Goal: Navigation & Orientation: Find specific page/section

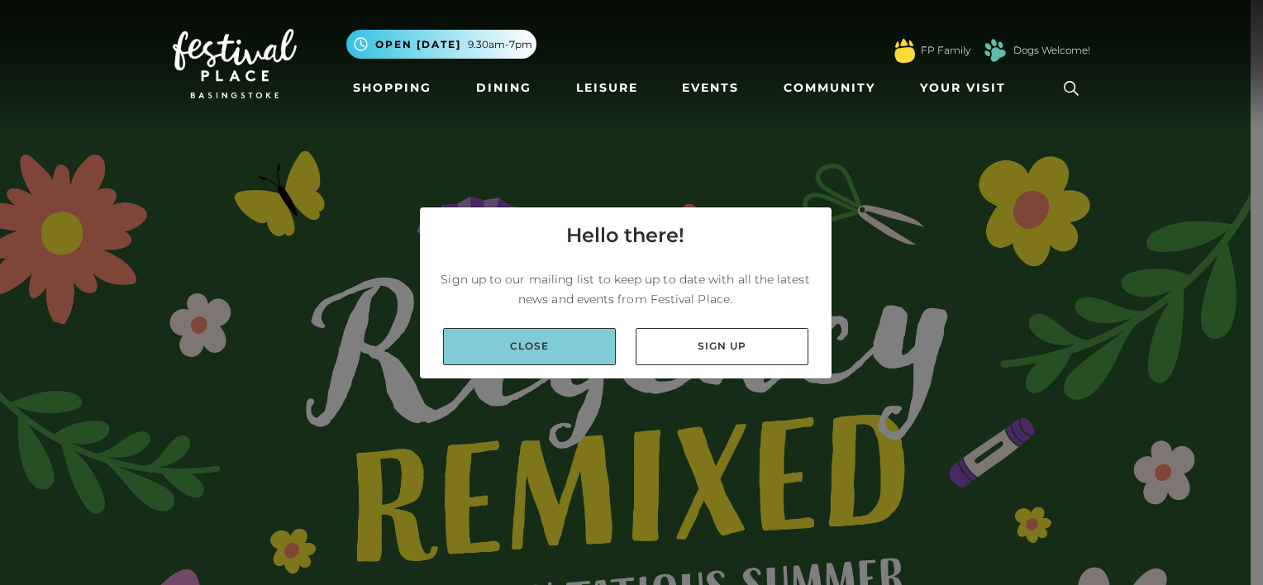
click at [593, 338] on link "Close" at bounding box center [529, 346] width 173 height 37
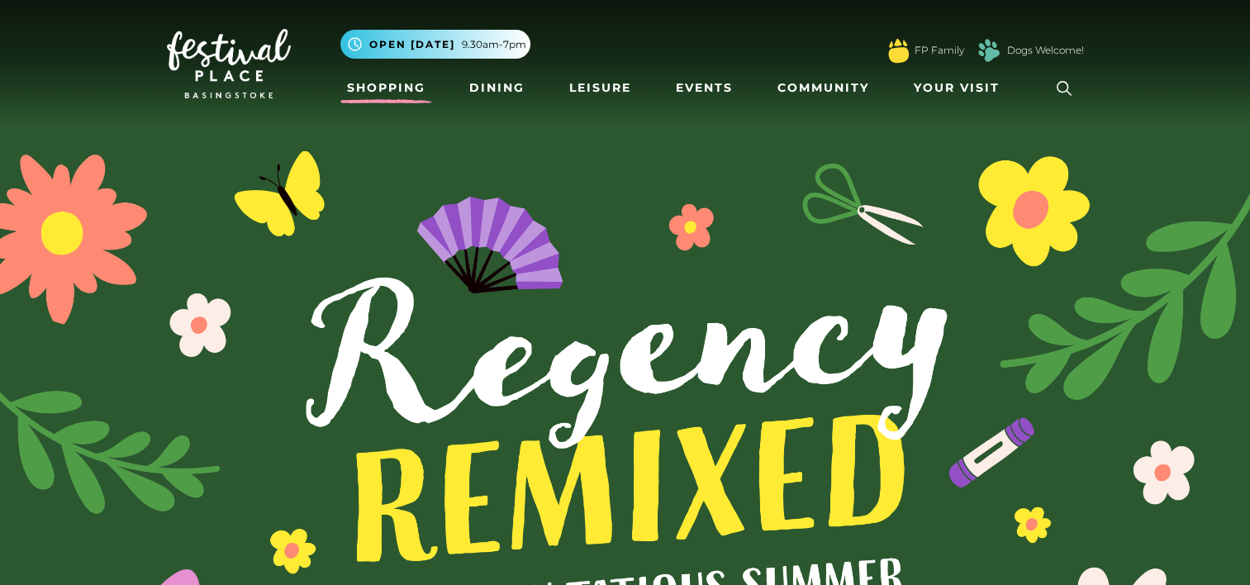
click at [410, 83] on link "Shopping" at bounding box center [386, 88] width 92 height 31
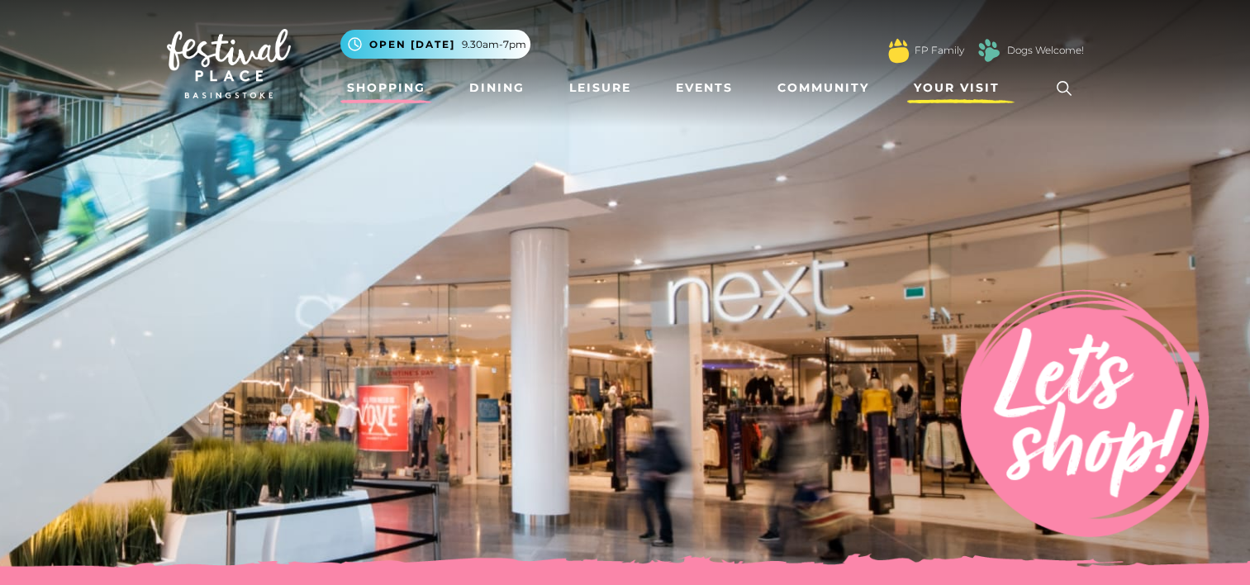
click at [953, 85] on span "Your Visit" at bounding box center [957, 87] width 86 height 17
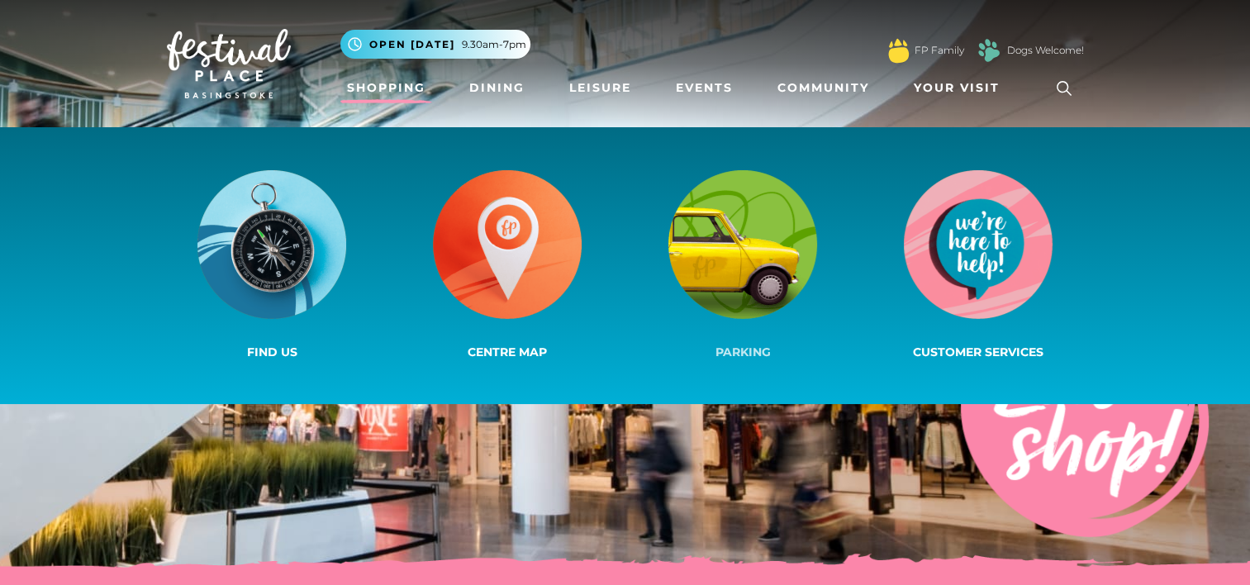
click at [739, 350] on span "Parking" at bounding box center [743, 352] width 55 height 15
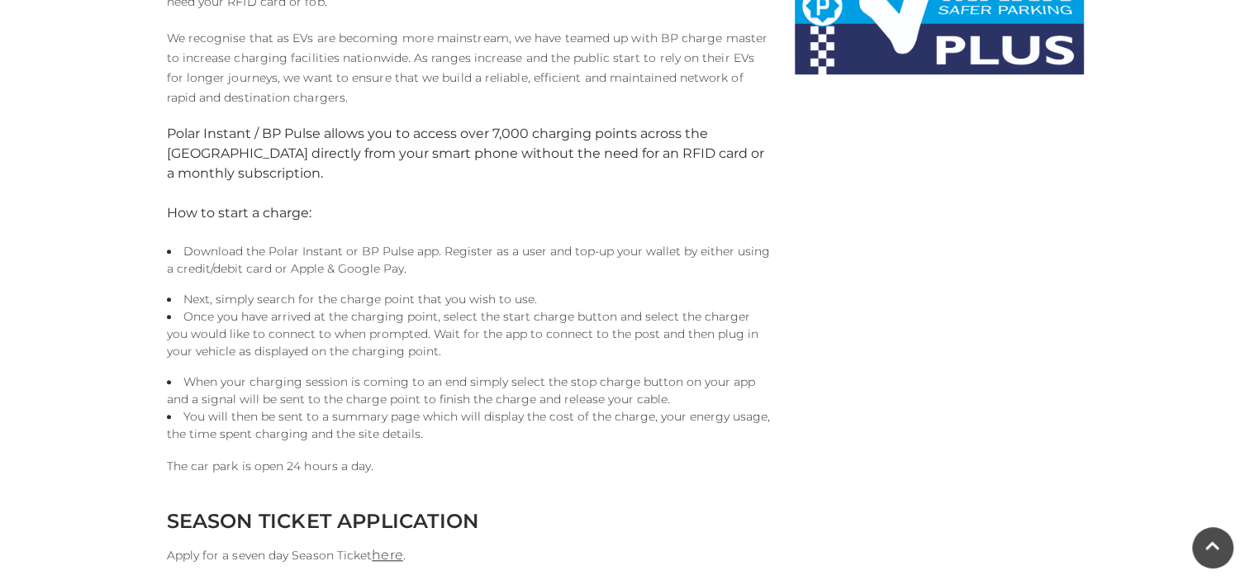
scroll to position [1240, 0]
